Goal: Use online tool/utility: Use online tool/utility

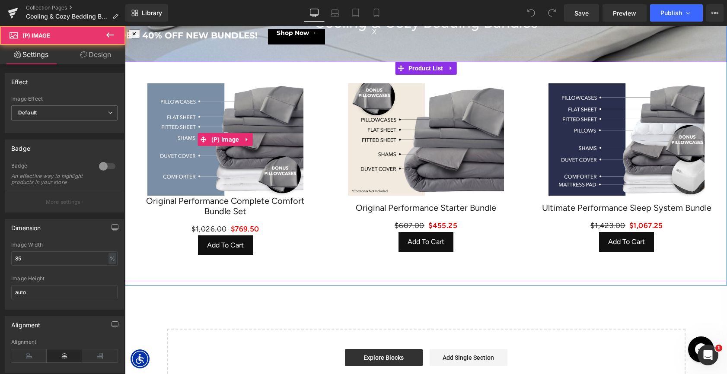
click at [252, 125] on img at bounding box center [225, 139] width 156 height 113
click at [234, 138] on span "(P) Image" at bounding box center [225, 139] width 32 height 13
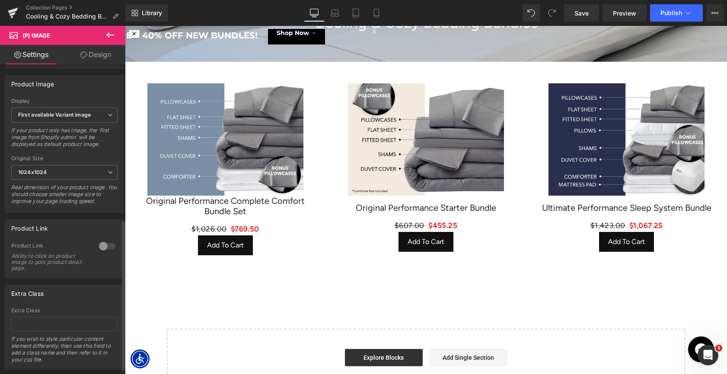
scroll to position [319, 0]
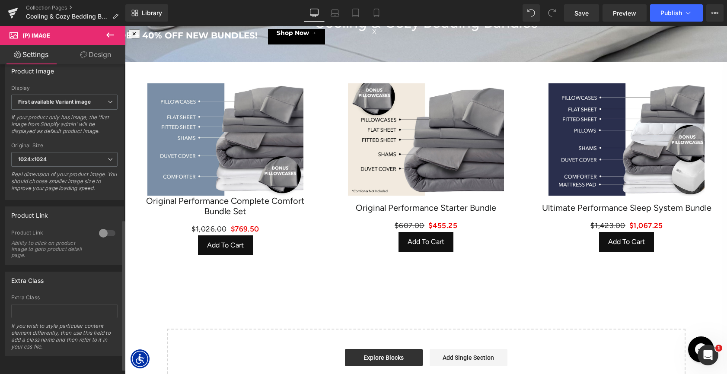
click at [99, 236] on div at bounding box center [107, 234] width 21 height 14
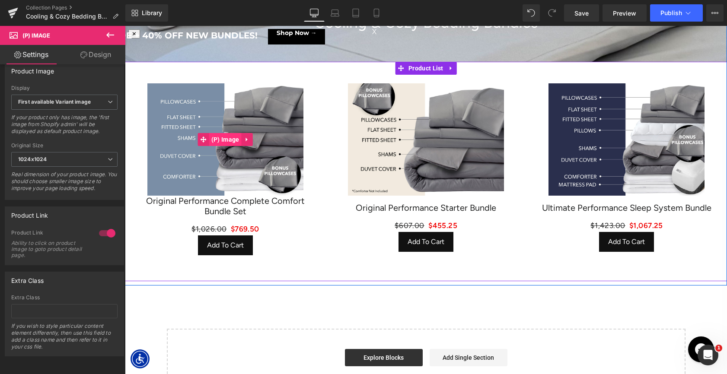
click at [233, 142] on span "(P) Image" at bounding box center [225, 139] width 32 height 13
click at [419, 137] on span "(P) Image" at bounding box center [426, 140] width 32 height 13
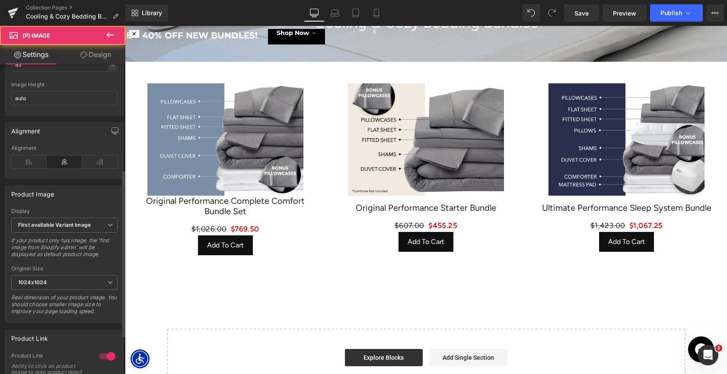
scroll to position [330, 0]
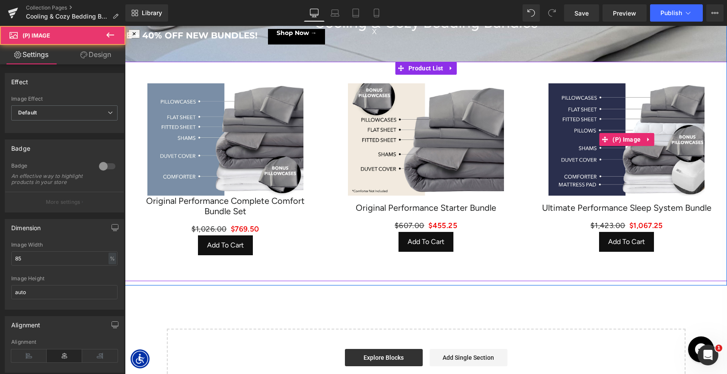
click at [578, 158] on img at bounding box center [627, 139] width 156 height 113
click at [620, 137] on span "(P) Image" at bounding box center [626, 139] width 32 height 13
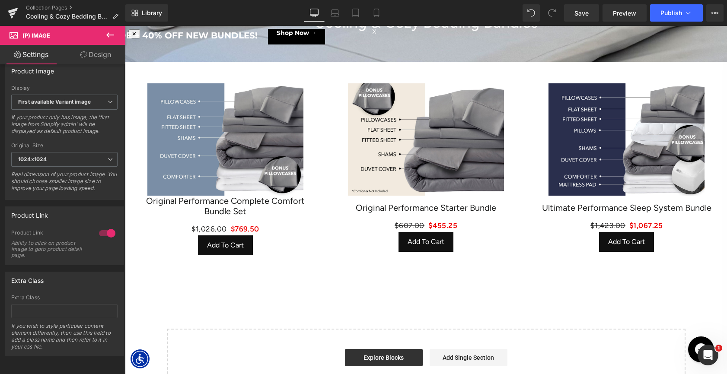
click at [110, 40] on button at bounding box center [110, 35] width 30 height 19
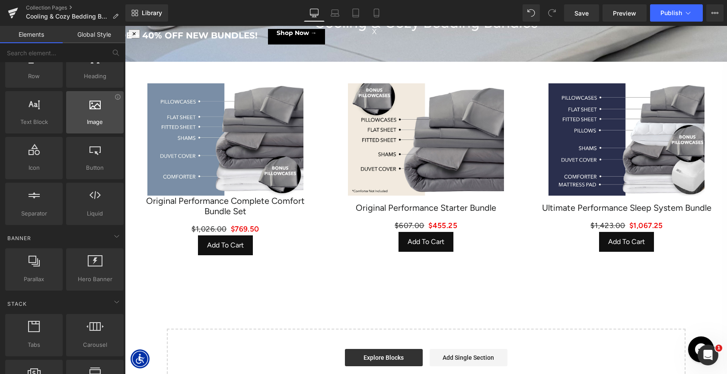
scroll to position [41, 0]
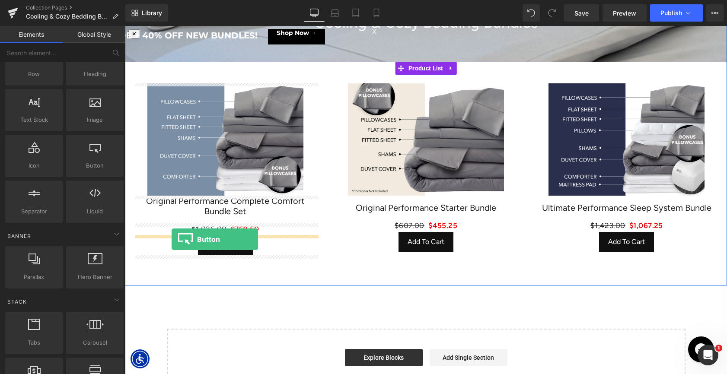
drag, startPoint x: 212, startPoint y: 177, endPoint x: 172, endPoint y: 240, distance: 74.1
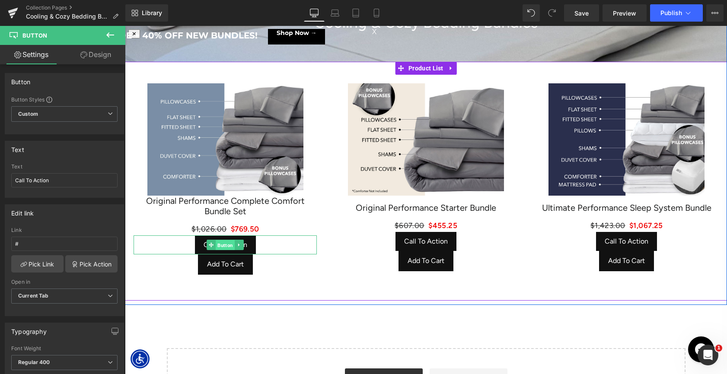
click at [221, 243] on span "Button" at bounding box center [225, 245] width 19 height 10
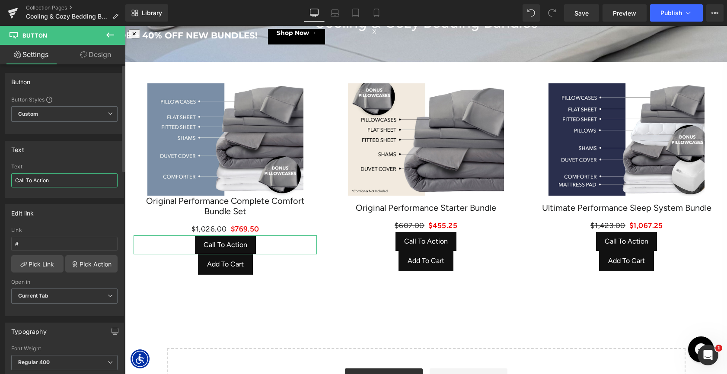
click at [46, 184] on input "Call To Action" at bounding box center [64, 180] width 106 height 14
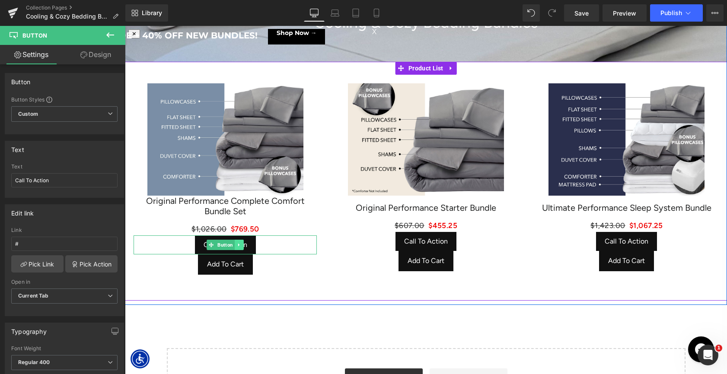
click at [241, 246] on icon at bounding box center [239, 245] width 5 height 5
click at [245, 246] on icon at bounding box center [243, 245] width 5 height 5
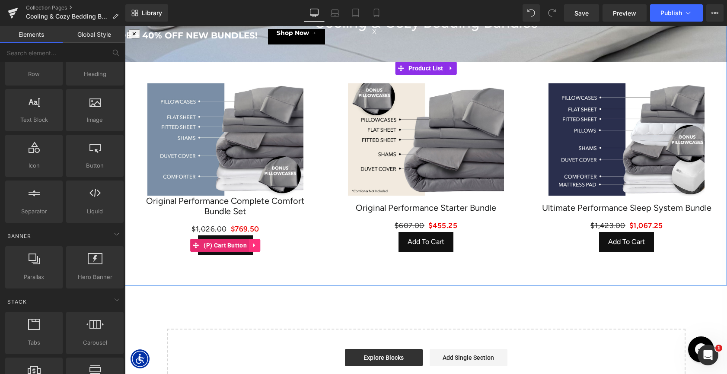
click at [253, 245] on icon at bounding box center [254, 246] width 2 height 4
click at [220, 245] on span "(P) Cart Button" at bounding box center [209, 245] width 48 height 13
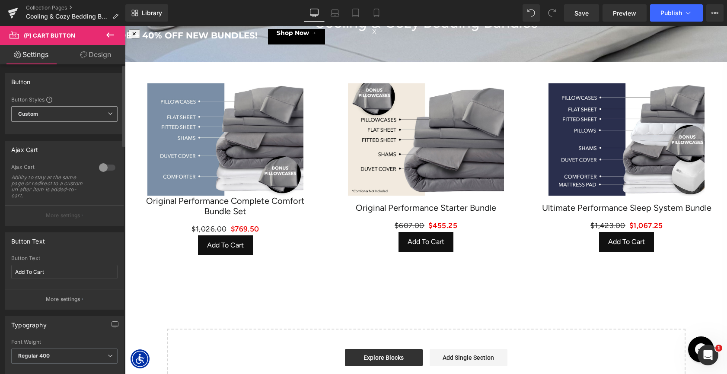
click at [84, 117] on span "Custom Setup Global Style" at bounding box center [64, 114] width 106 height 16
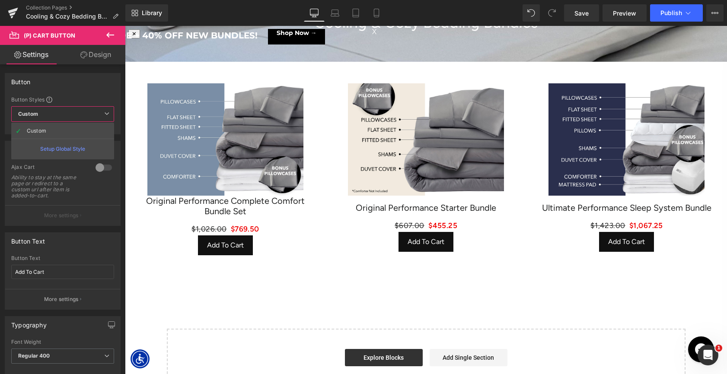
click at [221, 243] on body "One or more of the items in your cart is a recurring or deferred purchase. By c…" at bounding box center [426, 311] width 602 height 723
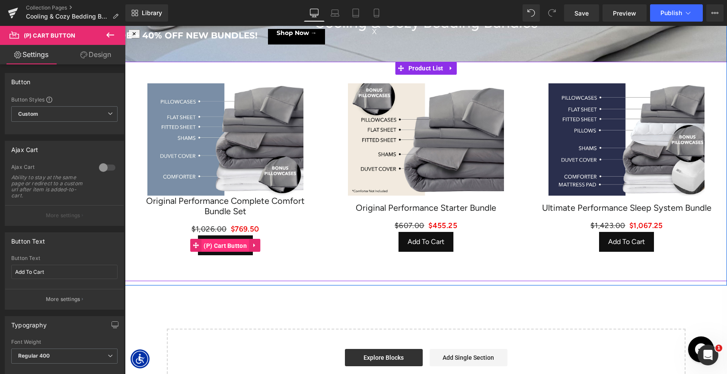
click at [225, 243] on span "(P) Cart Button" at bounding box center [225, 246] width 48 height 13
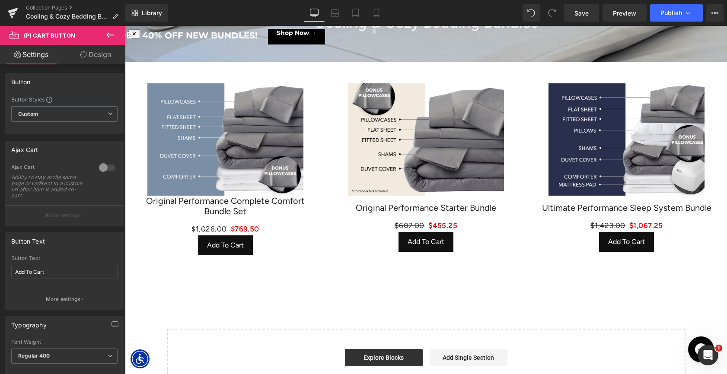
click at [97, 58] on link "Design" at bounding box center [95, 54] width 63 height 19
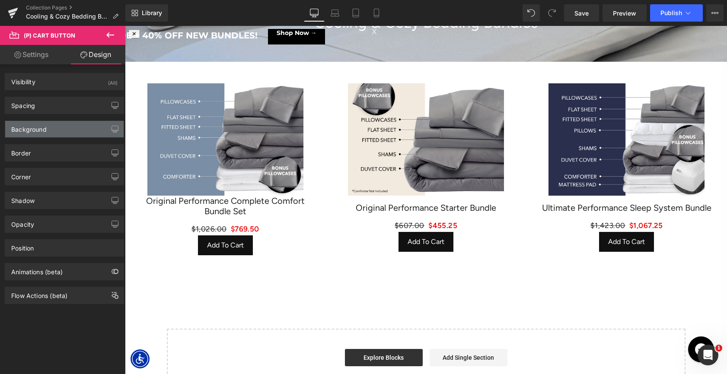
click at [56, 134] on div "Background" at bounding box center [64, 129] width 118 height 16
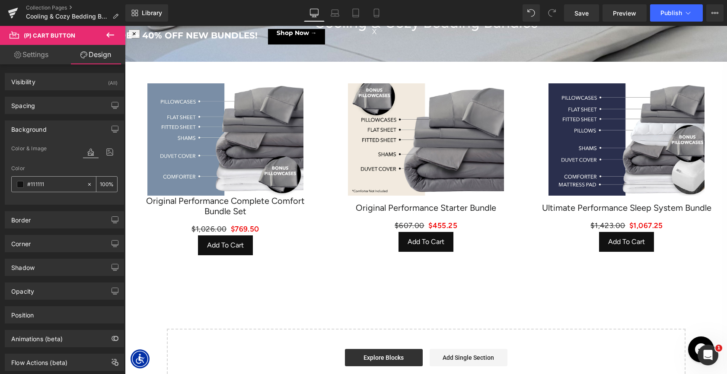
click at [87, 184] on icon at bounding box center [89, 185] width 6 height 6
type input "none"
type input "0"
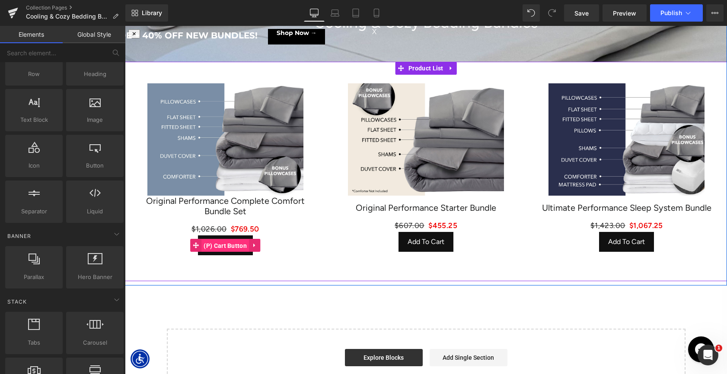
click at [223, 247] on span "(P) Cart Button" at bounding box center [225, 246] width 48 height 13
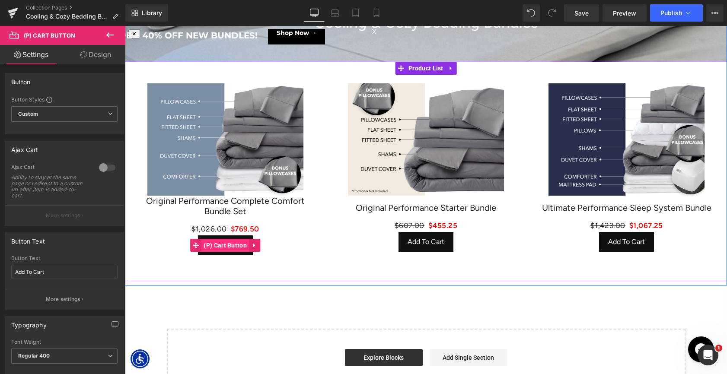
click at [231, 243] on span "(P) Cart Button" at bounding box center [225, 245] width 48 height 13
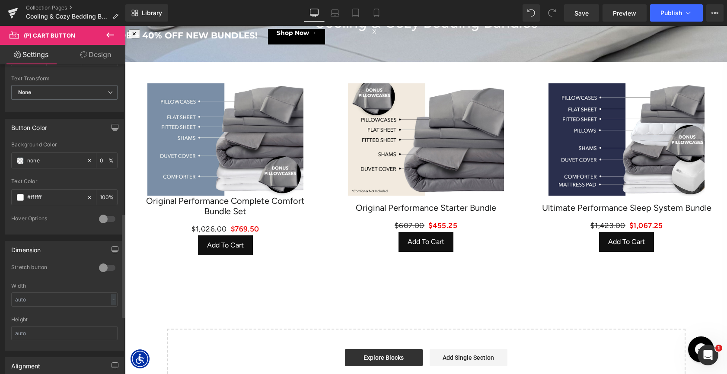
scroll to position [340, 0]
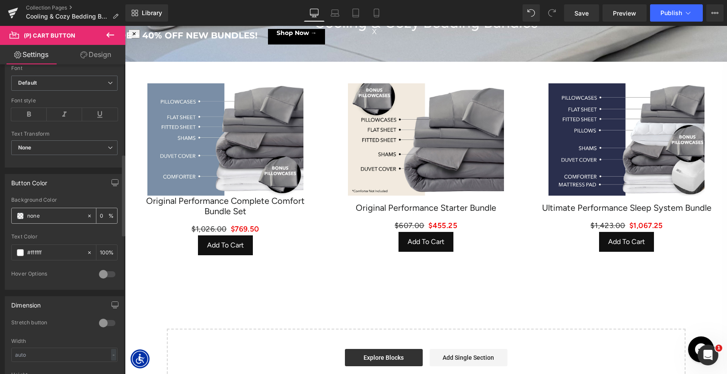
click at [39, 217] on input "none" at bounding box center [54, 216] width 55 height 10
click at [86, 217] on icon at bounding box center [89, 216] width 6 height 6
click at [22, 214] on span at bounding box center [20, 216] width 7 height 7
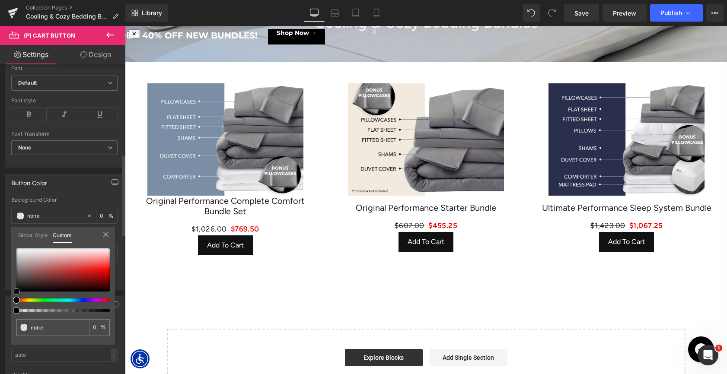
type input "#f0e9e9"
type input "100"
type input "#f0e9e9"
type input "100"
type input "#efeaea"
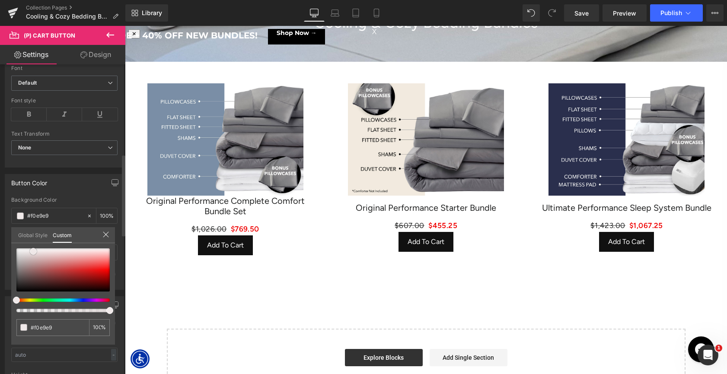
type input "#efeaea"
type input "#eeebeb"
type input "#eeecec"
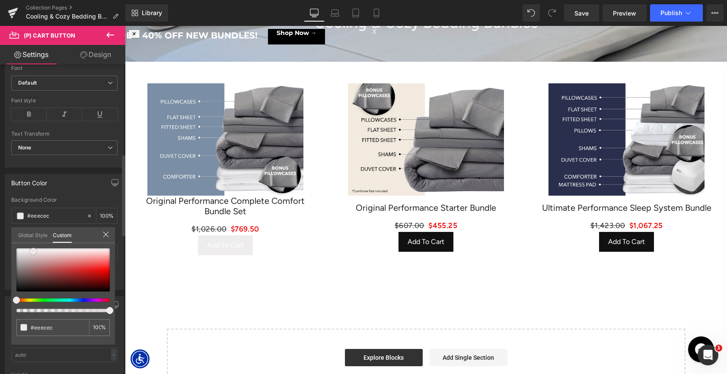
type input "#f0eeee"
type input "#f2f1f1"
type input "#f7f7f7"
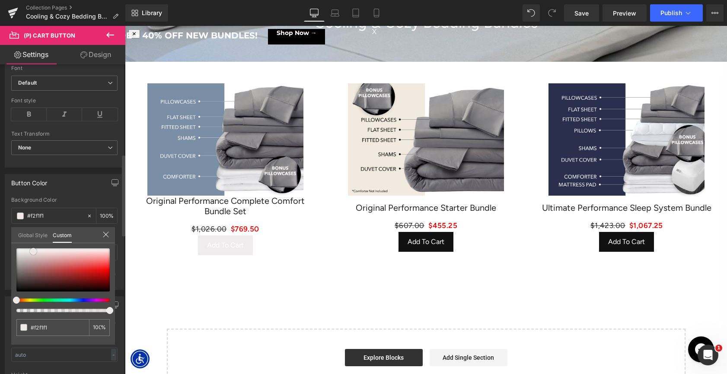
type input "#f7f7f7"
type input "#fcfcfc"
type input "#ffffff"
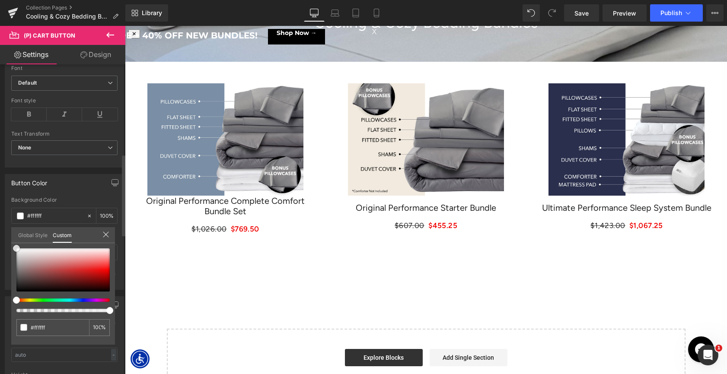
drag, startPoint x: 34, startPoint y: 252, endPoint x: 16, endPoint y: 248, distance: 18.1
click at [16, 249] on div at bounding box center [62, 270] width 93 height 43
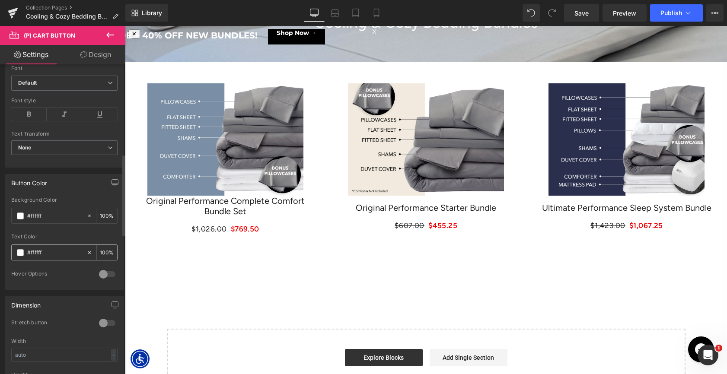
click at [21, 253] on span at bounding box center [20, 252] width 7 height 7
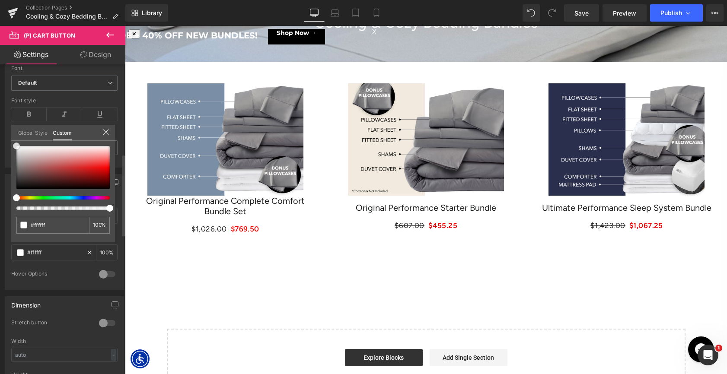
type input "#452020"
type input "#422323"
type input "#3d2828"
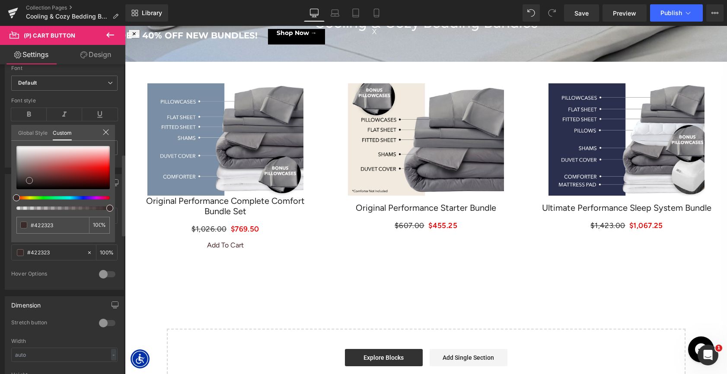
type input "#3d2828"
type input "#3b2a2a"
type input "#392c2c"
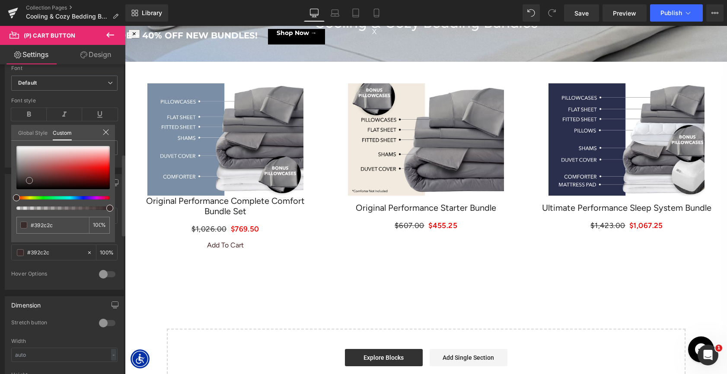
type input "#372e2e"
type input "#362f2f"
type input "#343131"
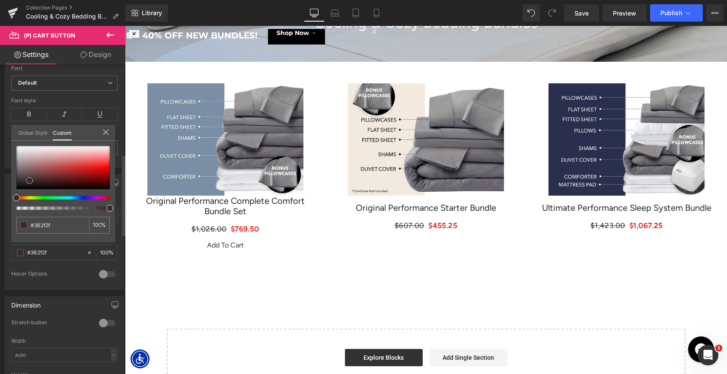
type input "#343131"
type input "#333333"
type input "#2b2b2b"
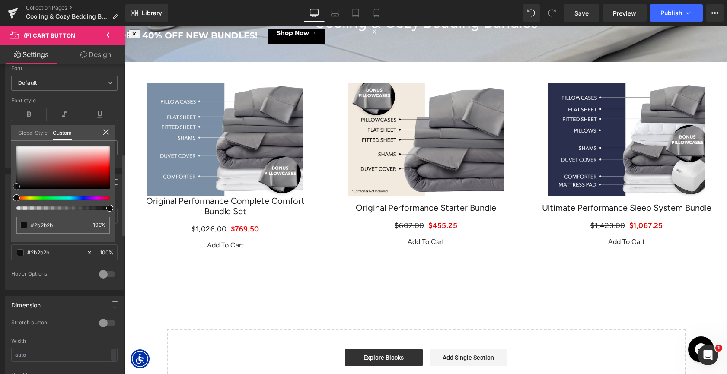
type input "#212121"
type input "#111111"
type input "#0a0a0a"
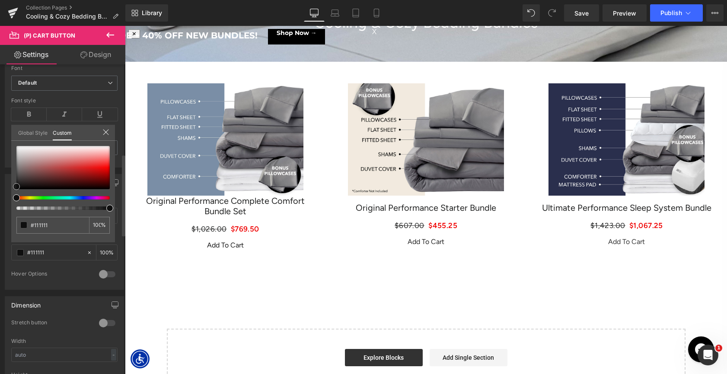
type input "#0a0a0a"
type input "#000000"
drag, startPoint x: 51, startPoint y: 181, endPoint x: 9, endPoint y: 193, distance: 43.4
click at [9, 193] on div "Button Color rgba(255, 255, 255, 1) Background Color #ffffff 100 % rgba(0, 0, 0…" at bounding box center [64, 229] width 129 height 122
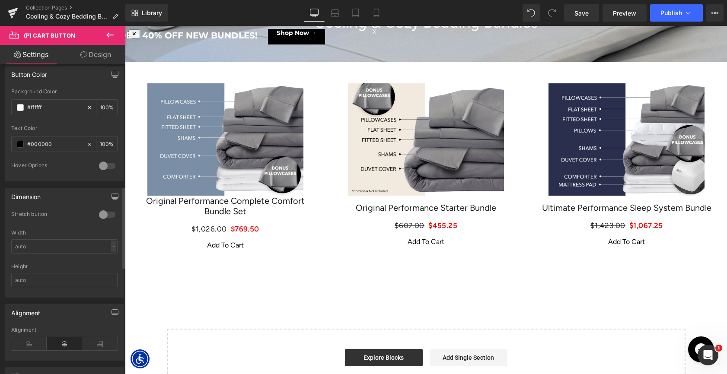
scroll to position [438, 0]
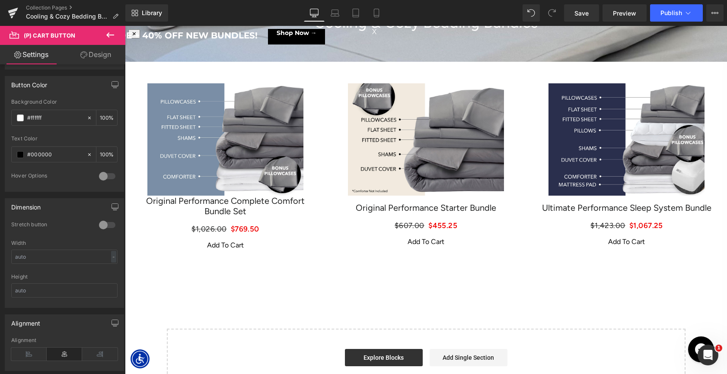
click at [92, 56] on link "Design" at bounding box center [95, 54] width 63 height 19
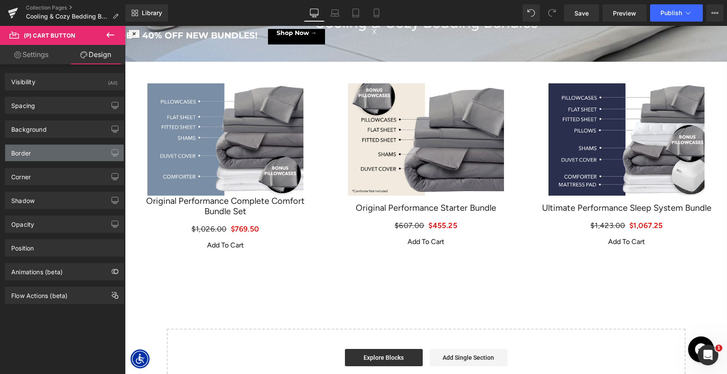
click at [40, 157] on div "Border" at bounding box center [64, 153] width 118 height 16
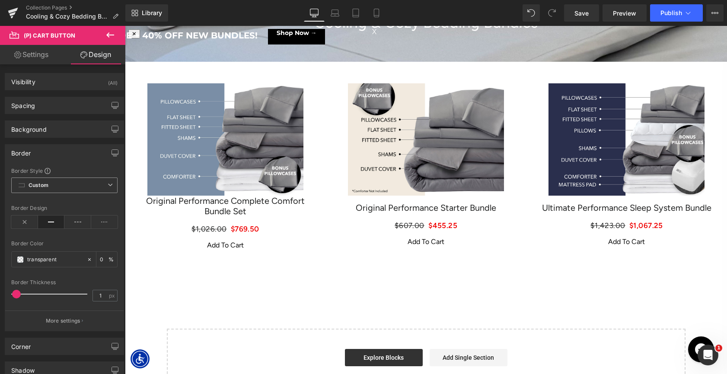
click at [42, 189] on b "Custom" at bounding box center [39, 185] width 20 height 7
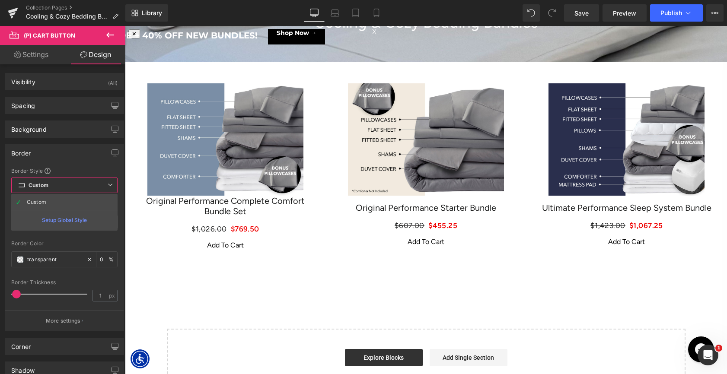
click at [42, 183] on b "Custom" at bounding box center [39, 185] width 20 height 7
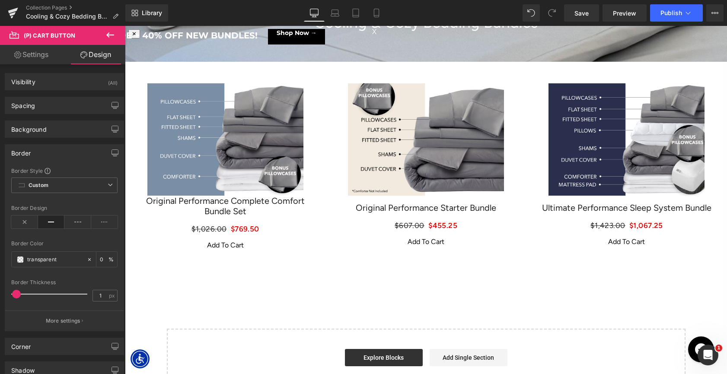
click at [52, 224] on icon at bounding box center [51, 222] width 27 height 13
click at [19, 261] on span at bounding box center [20, 259] width 7 height 7
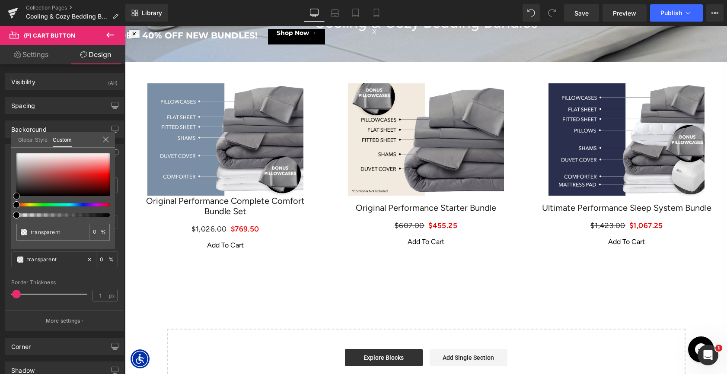
type input "#3e3636"
type input "100"
type input "#3e3636"
type input "100"
type input "#3e3737"
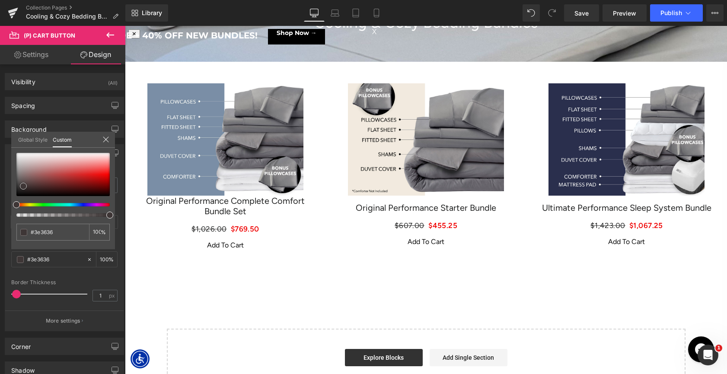
type input "#3e3737"
type input "#3c3838"
type input "#3b3939"
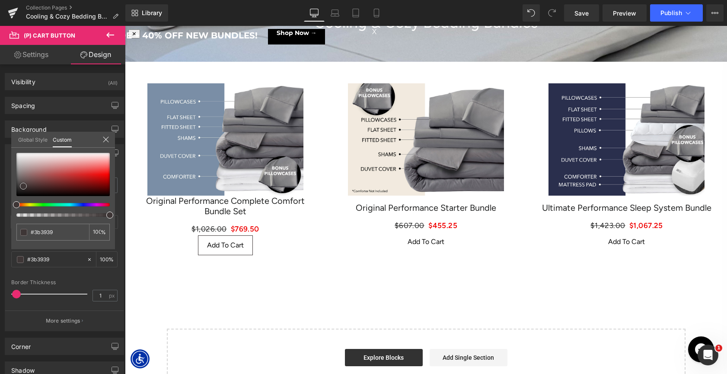
type input "#3b3a3a"
type input "#3a3a3a"
type input "#383838"
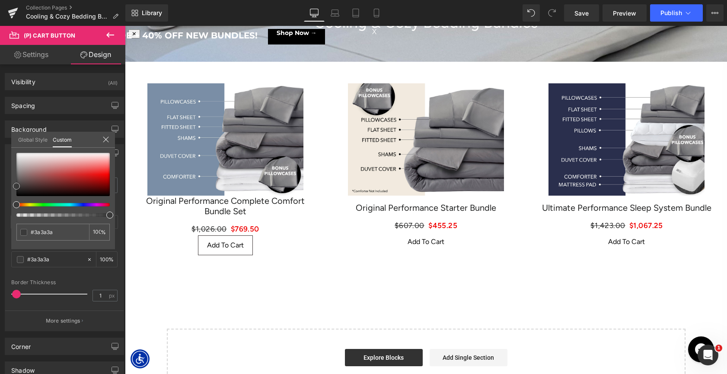
type input "#383838"
type input "#353535"
type input "#333333"
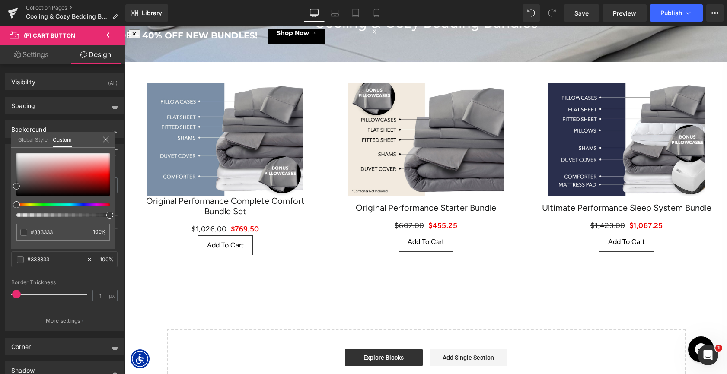
type input "#303030"
type input "#2d2d2d"
type input "#2b2b2b"
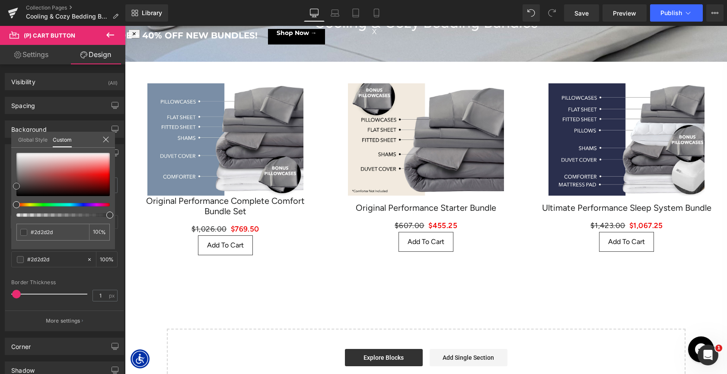
type input "#2b2b2b"
type input "#262626"
type input "#232323"
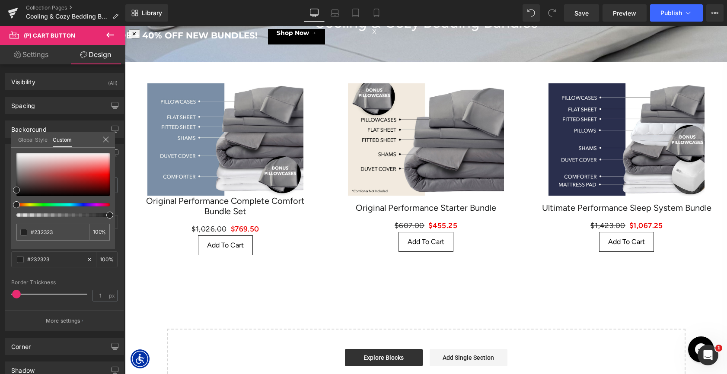
type input "#212121"
drag, startPoint x: 23, startPoint y: 186, endPoint x: 13, endPoint y: 191, distance: 10.8
click at [16, 191] on div at bounding box center [62, 174] width 93 height 43
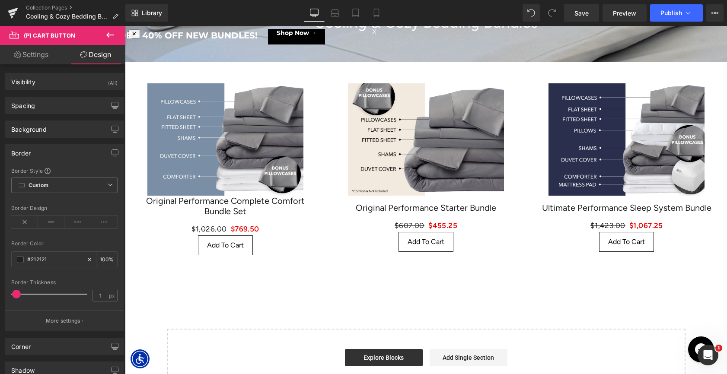
click at [221, 247] on body "One or more of the items in your cart is a recurring or deferred purchase. By c…" at bounding box center [426, 311] width 602 height 723
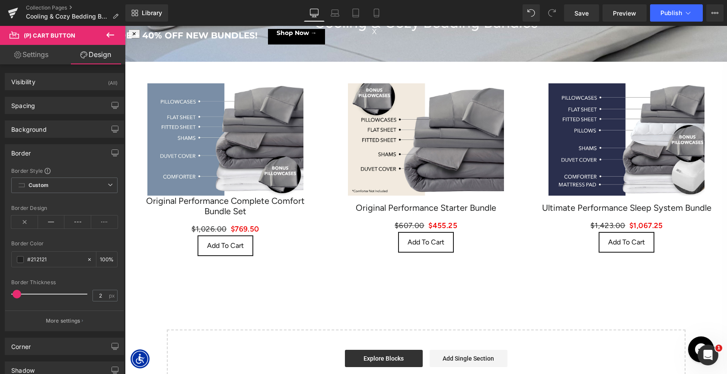
click at [19, 294] on span at bounding box center [17, 294] width 9 height 9
type input "1"
click at [18, 294] on span at bounding box center [16, 294] width 9 height 9
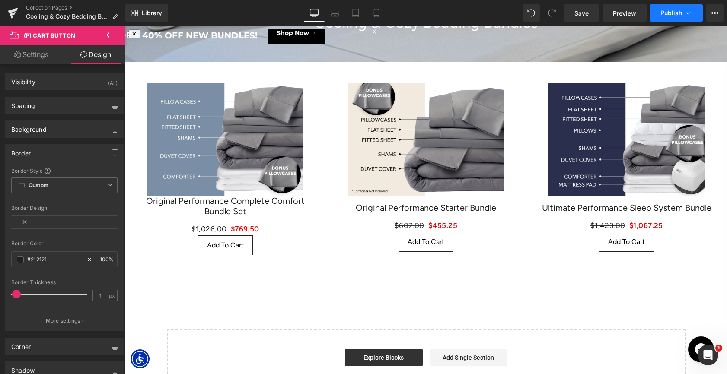
click at [675, 10] on span "Publish" at bounding box center [672, 13] width 22 height 7
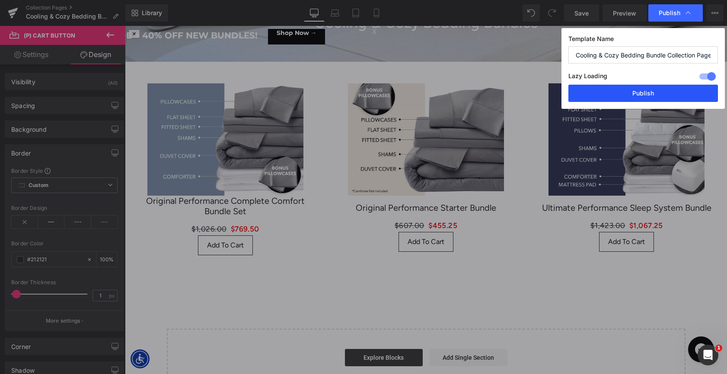
click at [636, 86] on button "Publish" at bounding box center [644, 93] width 150 height 17
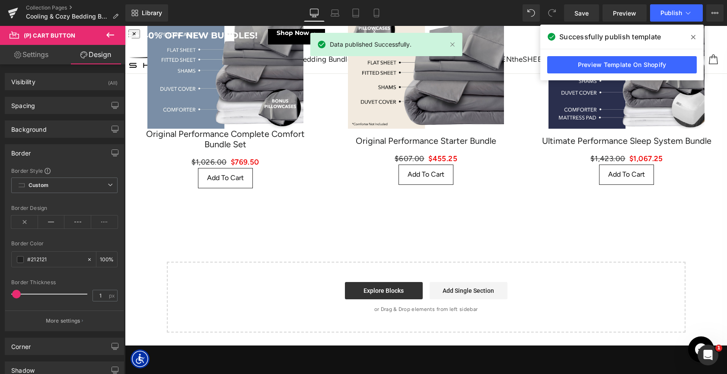
scroll to position [128, 0]
